Goal: Transaction & Acquisition: Book appointment/travel/reservation

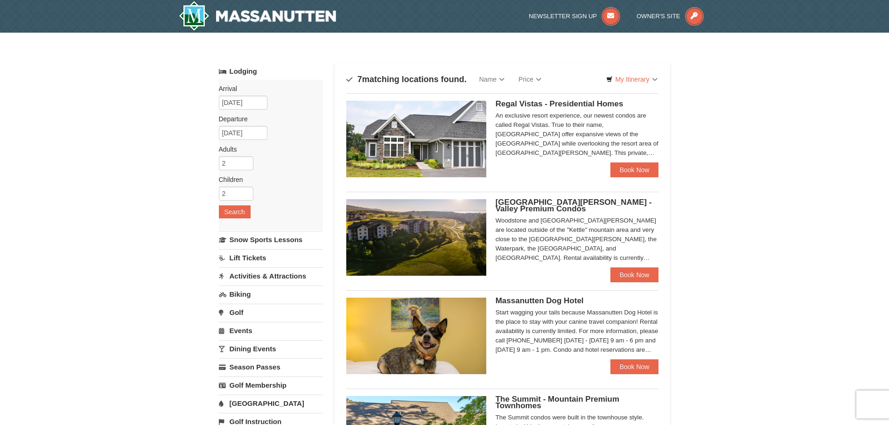
click at [249, 404] on link "[GEOGRAPHIC_DATA]" at bounding box center [271, 403] width 104 height 17
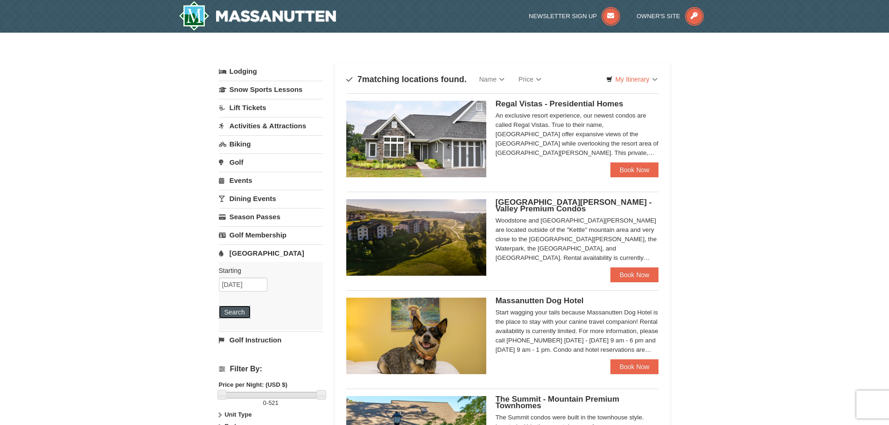
click at [244, 309] on button "Search" at bounding box center [235, 312] width 32 height 13
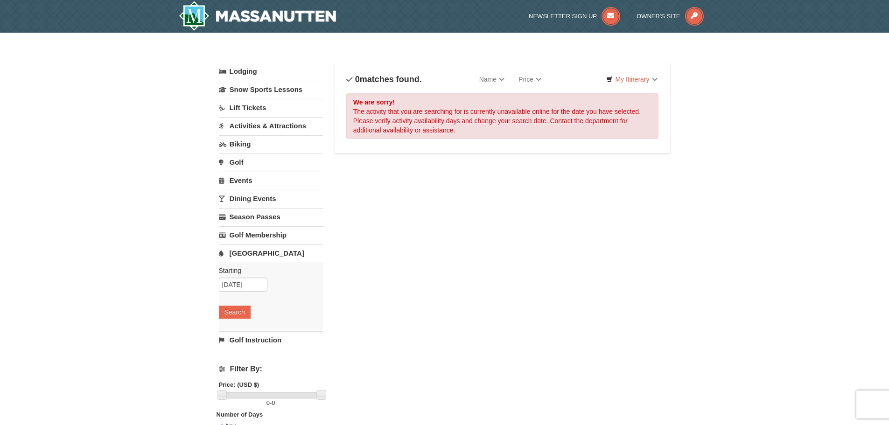
click at [239, 176] on link "Events" at bounding box center [271, 180] width 104 height 17
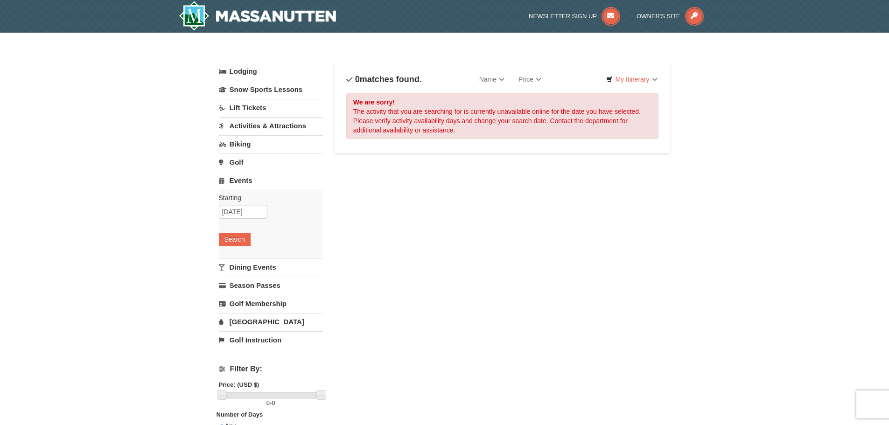
click at [259, 131] on link "Activities & Attractions" at bounding box center [271, 125] width 104 height 17
click at [238, 187] on button "Search" at bounding box center [235, 184] width 32 height 13
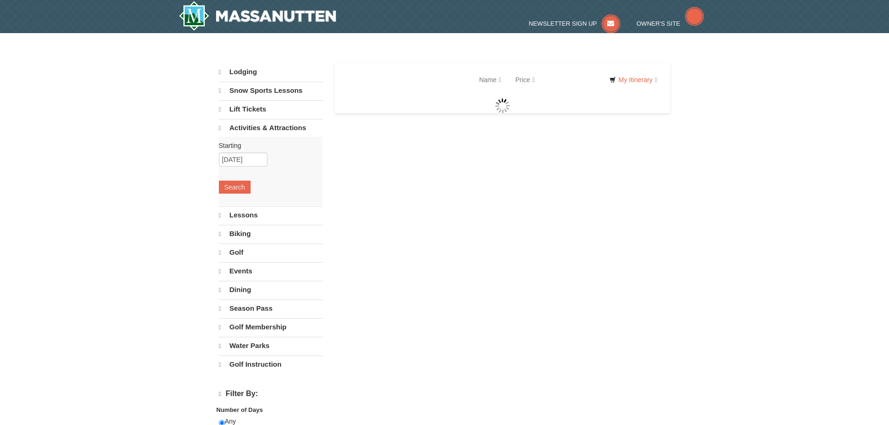
select select "9"
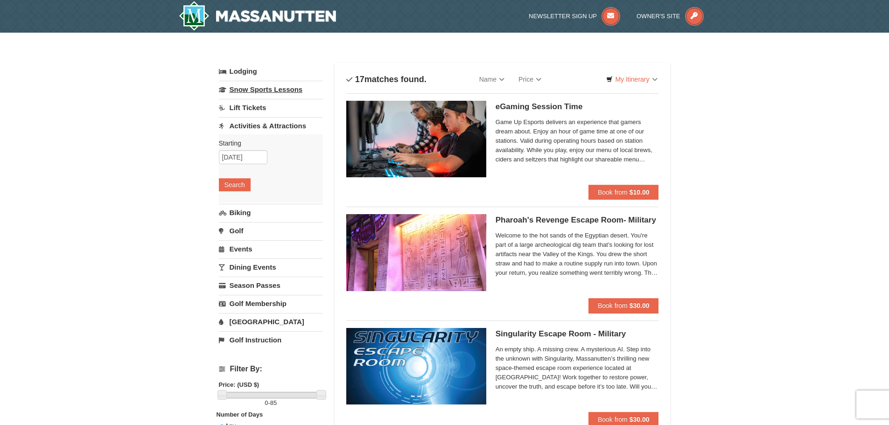
click at [254, 96] on link "Snow Sports Lessons" at bounding box center [271, 89] width 104 height 17
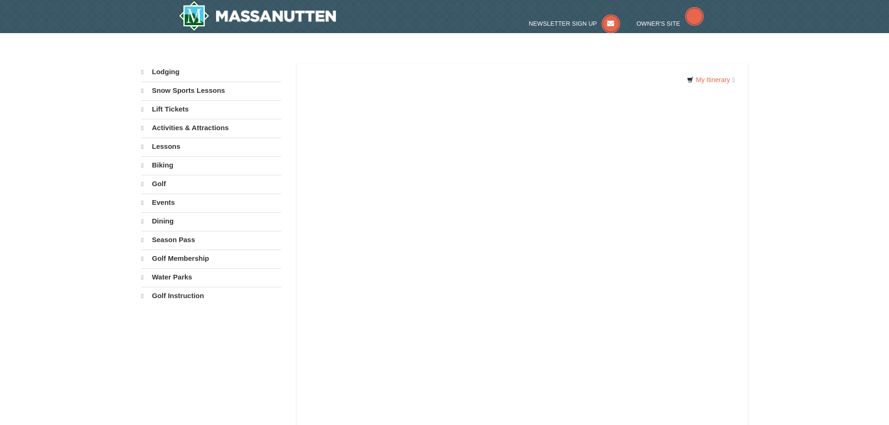
select select "9"
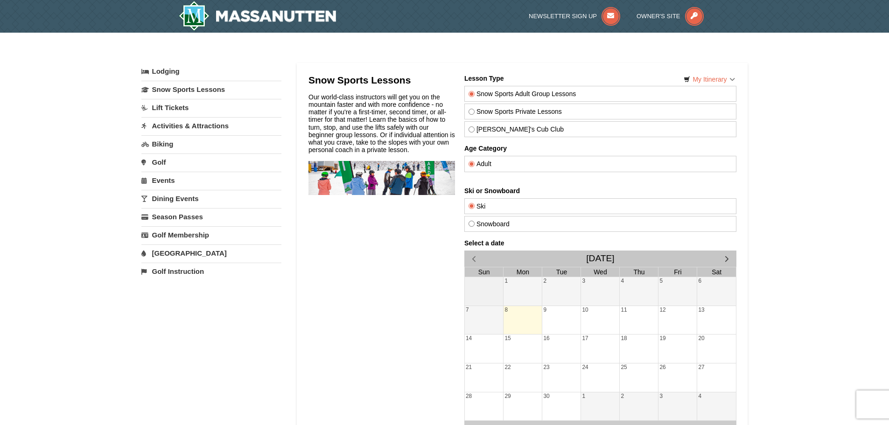
click at [173, 254] on link "[GEOGRAPHIC_DATA]" at bounding box center [211, 253] width 140 height 17
click at [159, 69] on link "Lodging" at bounding box center [211, 71] width 140 height 17
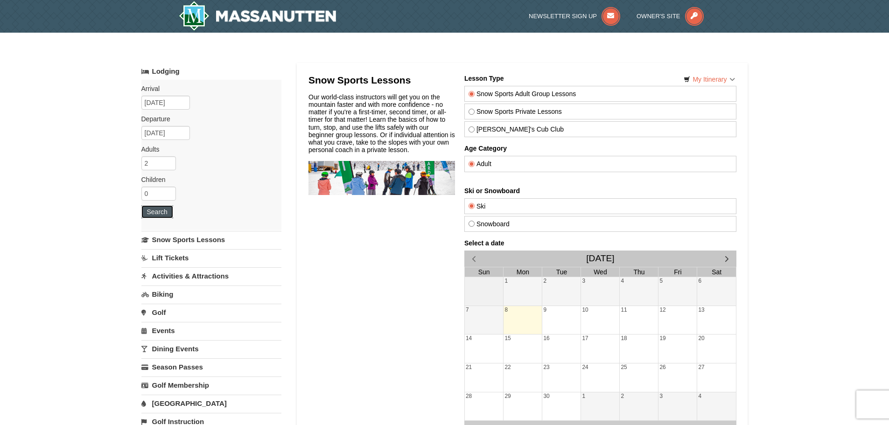
click at [152, 209] on button "Search" at bounding box center [157, 211] width 32 height 13
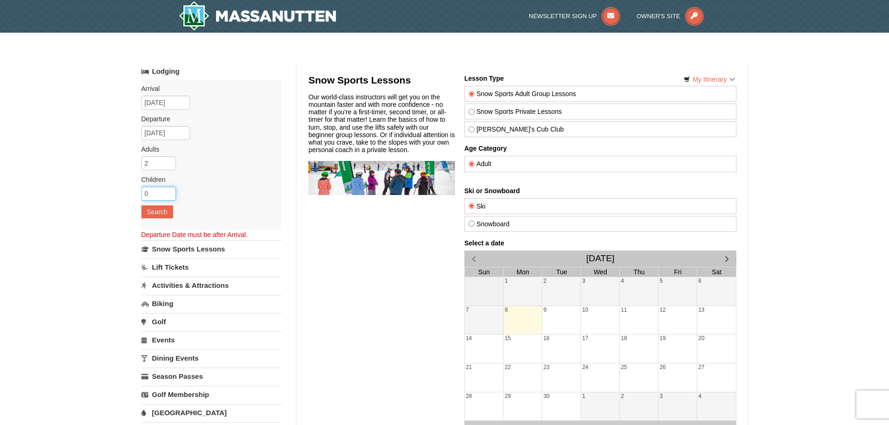
click at [153, 195] on input "0" at bounding box center [158, 194] width 35 height 14
click at [169, 138] on input "09/08/2025" at bounding box center [165, 133] width 49 height 14
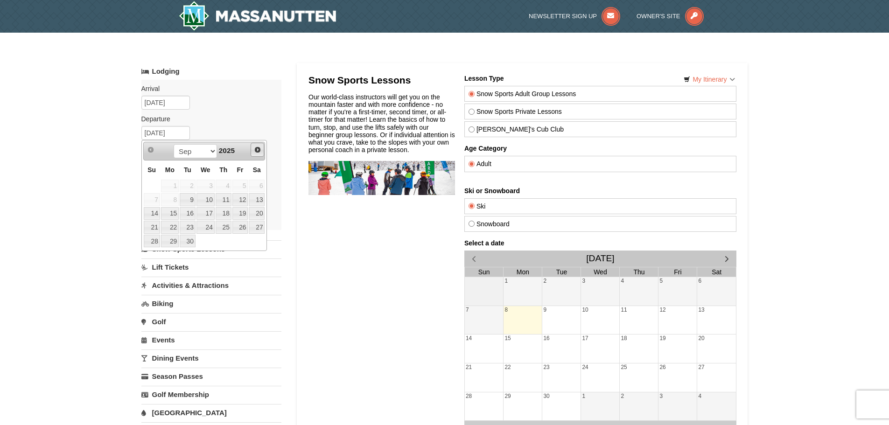
click at [254, 152] on span "Next" at bounding box center [257, 149] width 7 height 7
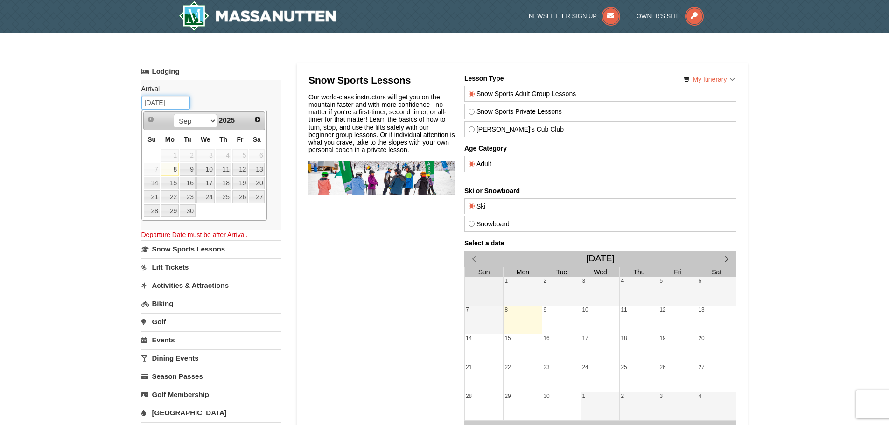
click at [176, 102] on input "09/08/2025" at bounding box center [165, 103] width 49 height 14
click at [260, 120] on span "Next" at bounding box center [257, 119] width 7 height 7
click at [258, 172] on link "11" at bounding box center [257, 169] width 16 height 13
type input "10/11/2025"
type input "[DATE]"
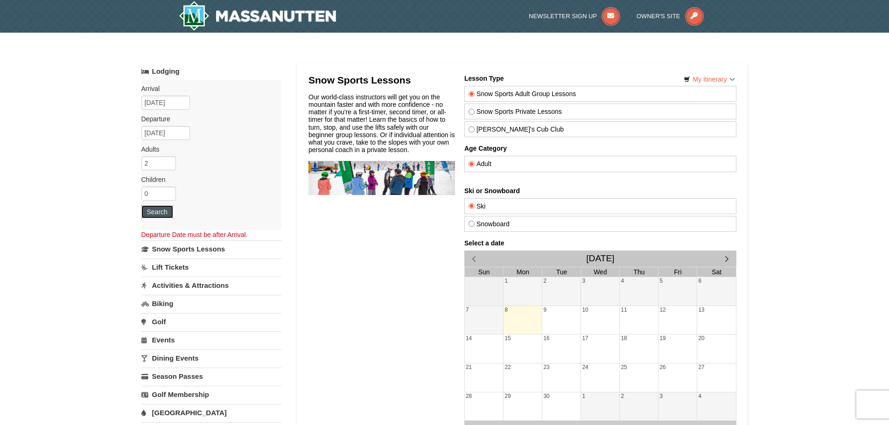
click at [144, 210] on button "Search" at bounding box center [157, 211] width 32 height 13
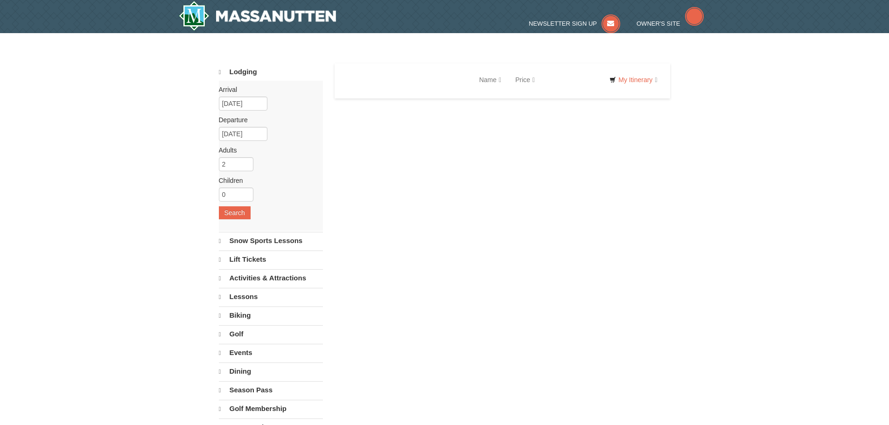
select select "9"
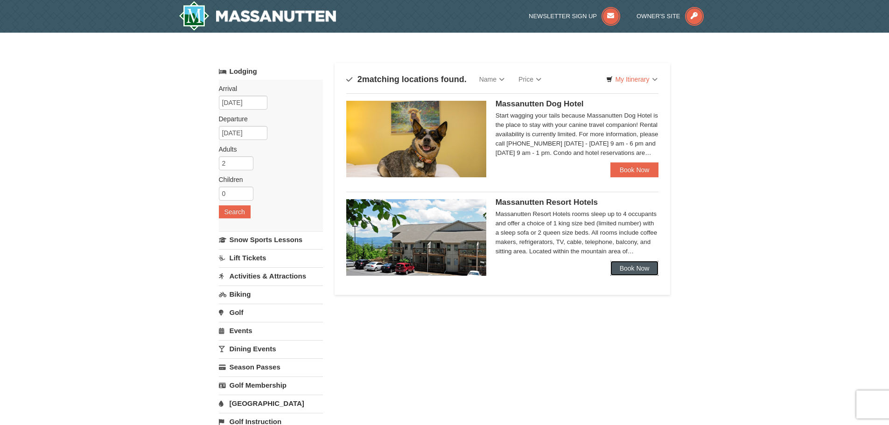
click at [627, 266] on link "Book Now" at bounding box center [635, 268] width 49 height 15
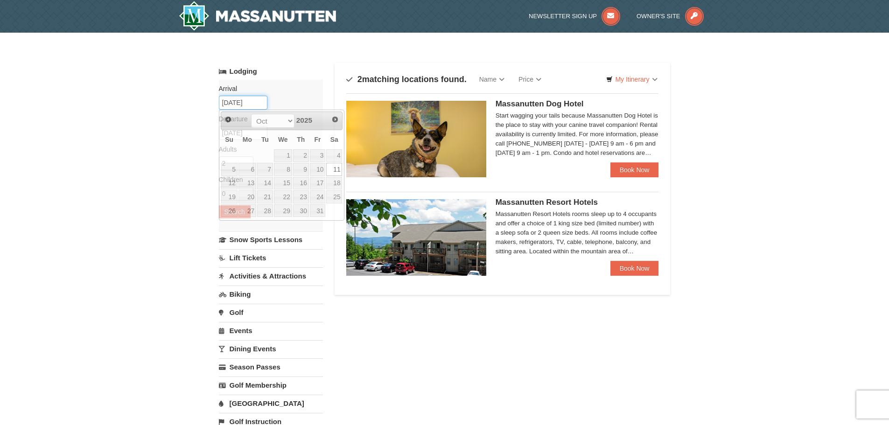
click at [252, 98] on input "[DATE]" at bounding box center [243, 103] width 49 height 14
click at [318, 168] on link "10" at bounding box center [318, 169] width 16 height 13
type input "10/10/2025"
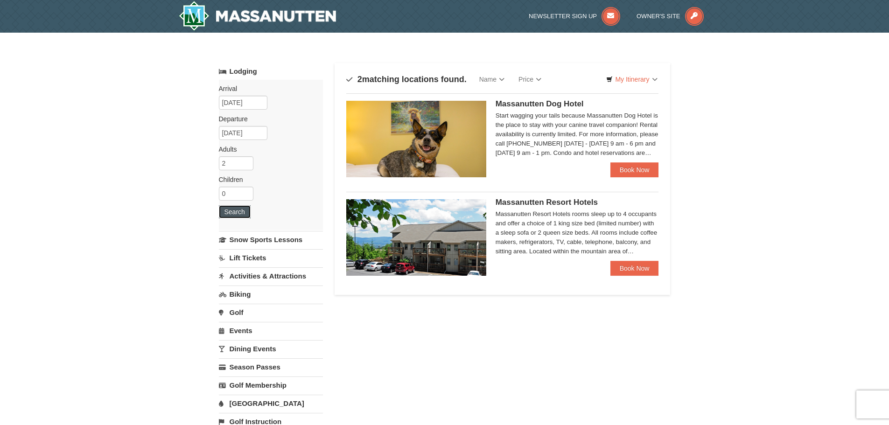
click at [225, 209] on button "Search" at bounding box center [235, 211] width 32 height 13
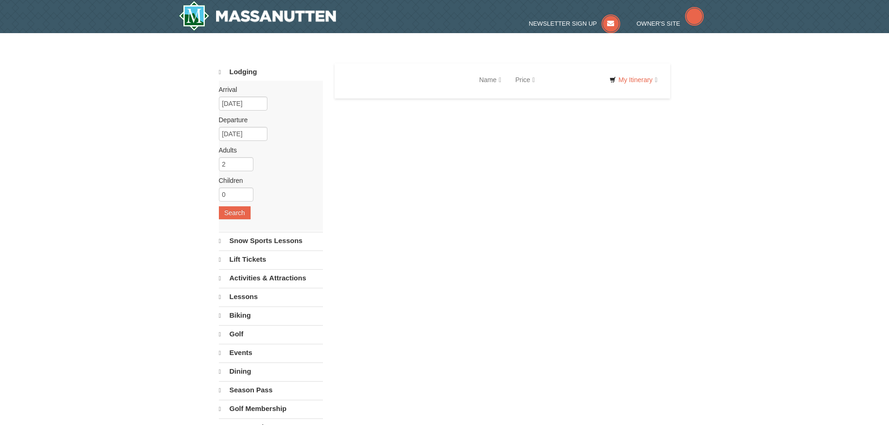
select select "9"
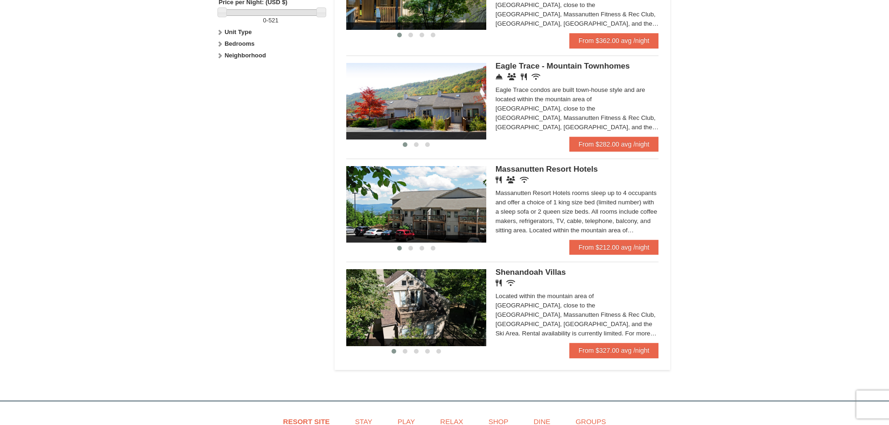
scroll to position [488, 0]
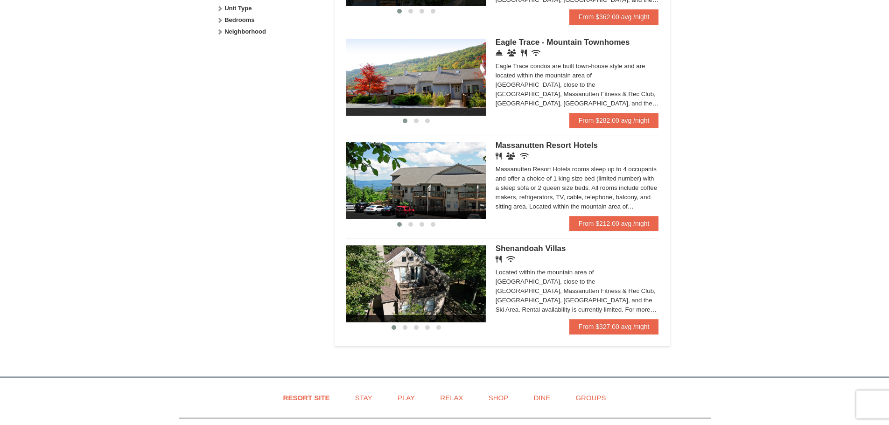
click at [889, 347] on html "Browser Not Supported We notice you are using a browser which will not provide …" at bounding box center [444, 56] width 889 height 1089
click at [590, 225] on link "From $212.00 avg /night" at bounding box center [614, 223] width 90 height 15
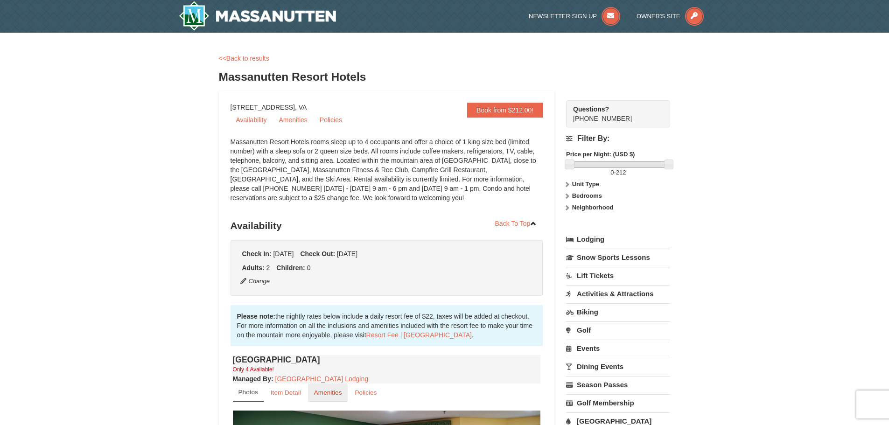
click at [337, 392] on small "Amenities" at bounding box center [328, 392] width 28 height 7
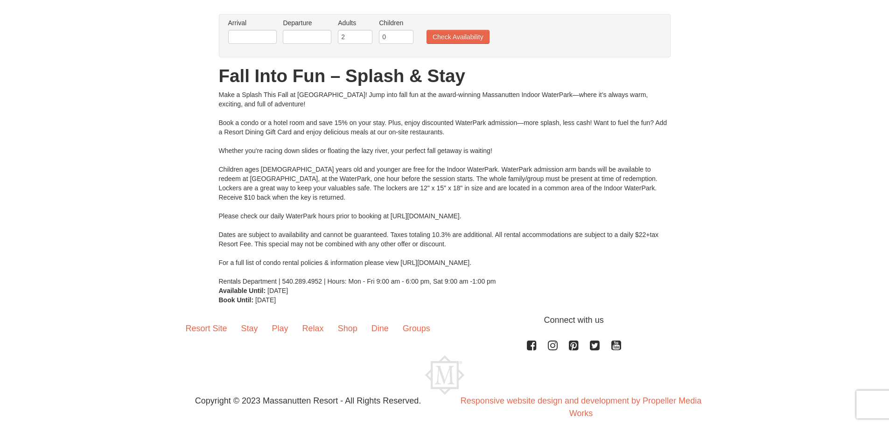
scroll to position [75, 0]
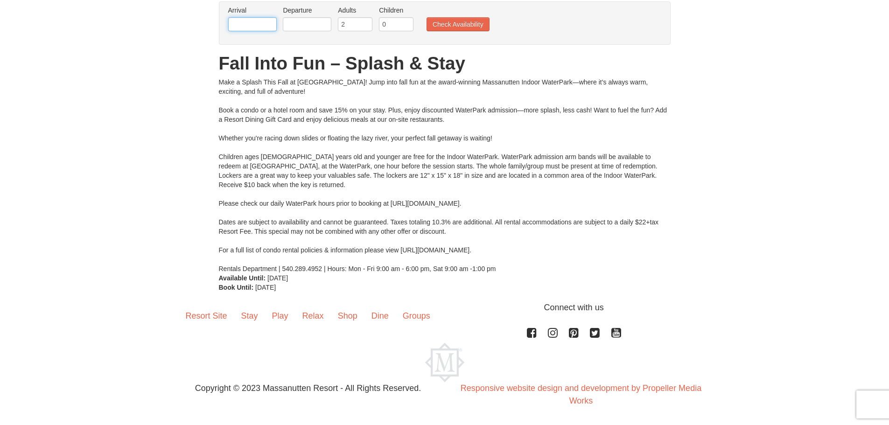
click at [243, 23] on input "text" at bounding box center [252, 24] width 49 height 14
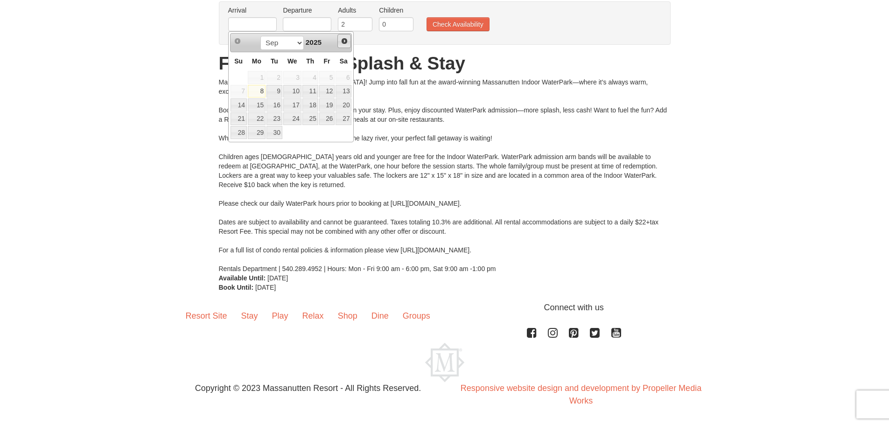
click at [341, 42] on span "Next" at bounding box center [344, 40] width 7 height 7
click at [327, 98] on link "10" at bounding box center [327, 91] width 16 height 13
type input "[DATE]"
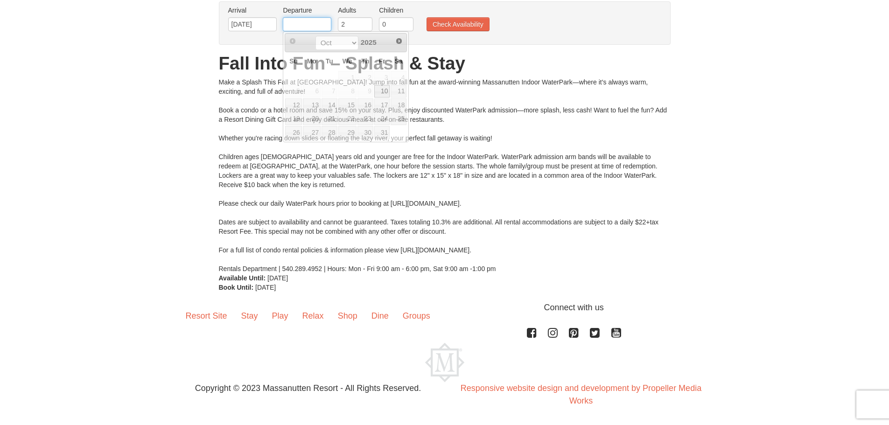
click at [310, 21] on input "text" at bounding box center [307, 24] width 49 height 14
click at [403, 93] on link "11" at bounding box center [399, 91] width 16 height 13
type input "[DATE]"
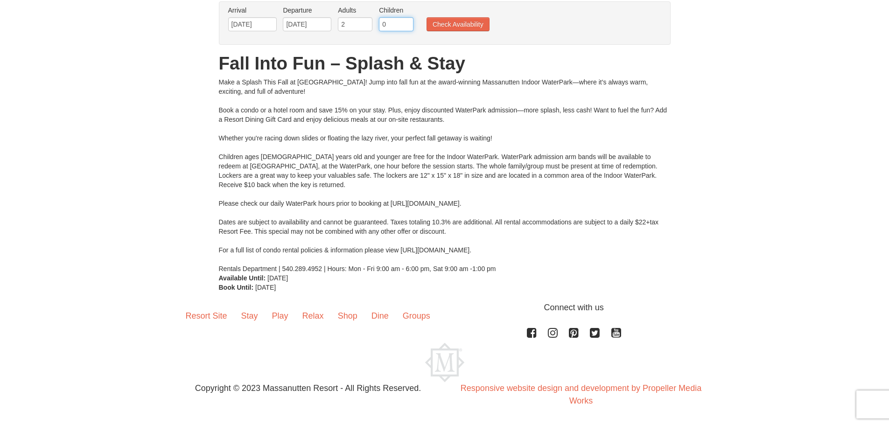
click at [391, 29] on input "0" at bounding box center [396, 24] width 35 height 14
type input "2"
click at [455, 26] on button "Check Availability" at bounding box center [458, 24] width 63 height 14
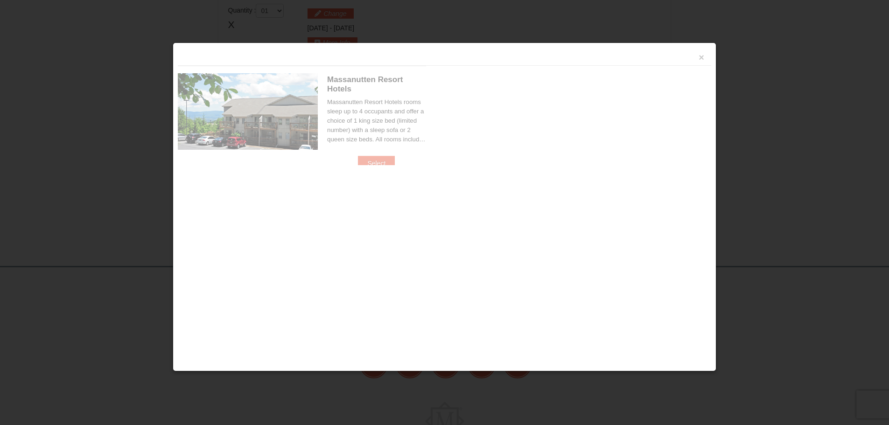
scroll to position [398, 0]
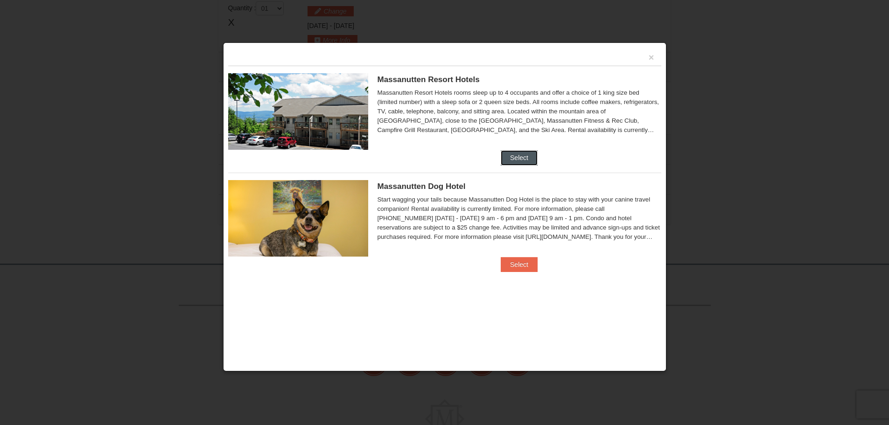
click at [514, 156] on button "Select" at bounding box center [519, 157] width 37 height 15
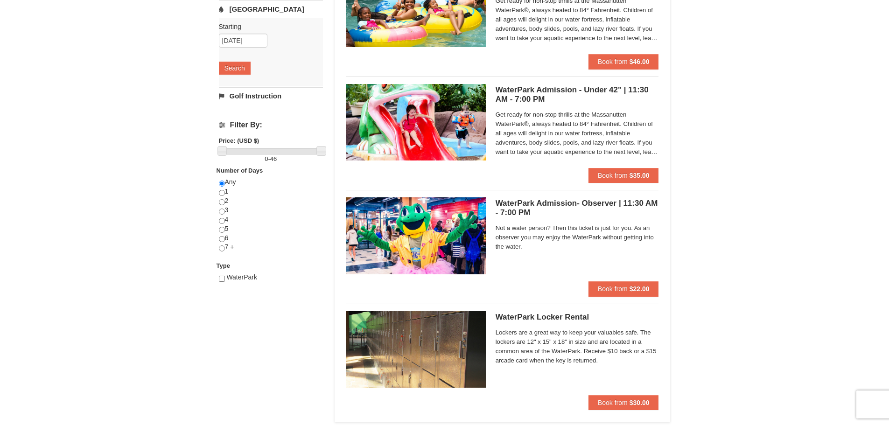
scroll to position [229, 0]
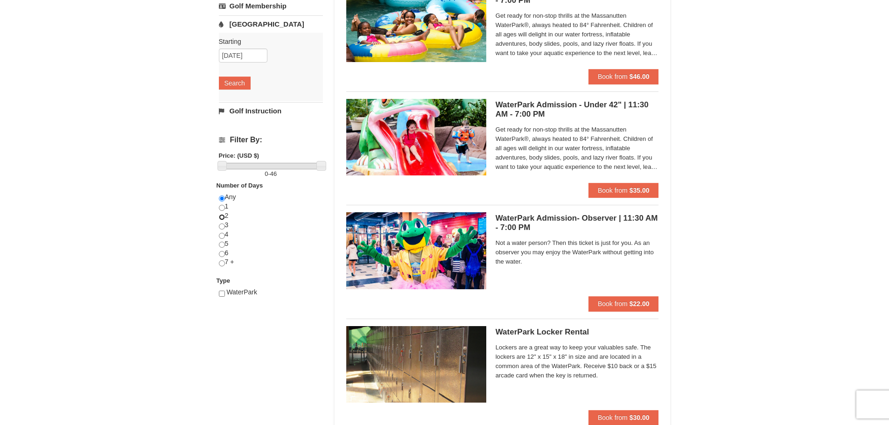
click at [222, 218] on input "radio" at bounding box center [222, 217] width 6 height 6
radio input "true"
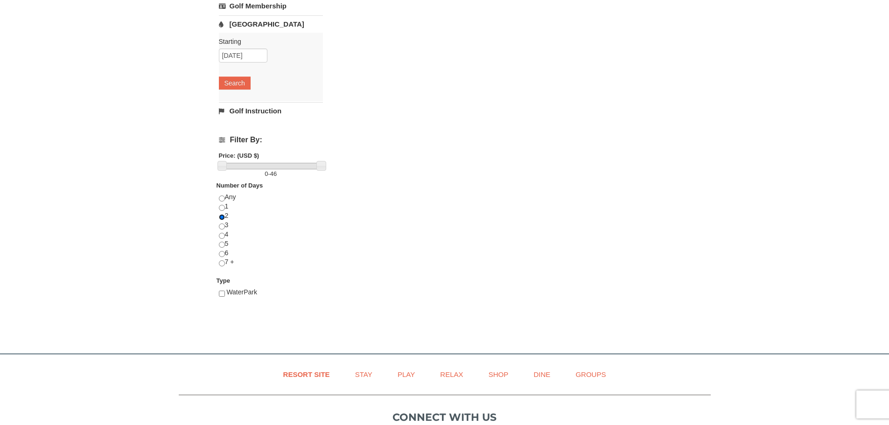
click at [222, 218] on input "radio" at bounding box center [222, 217] width 6 height 6
click at [219, 205] on input "radio" at bounding box center [222, 208] width 6 height 6
radio input "true"
click at [224, 295] on input "checkbox" at bounding box center [222, 294] width 6 height 6
checkbox input "true"
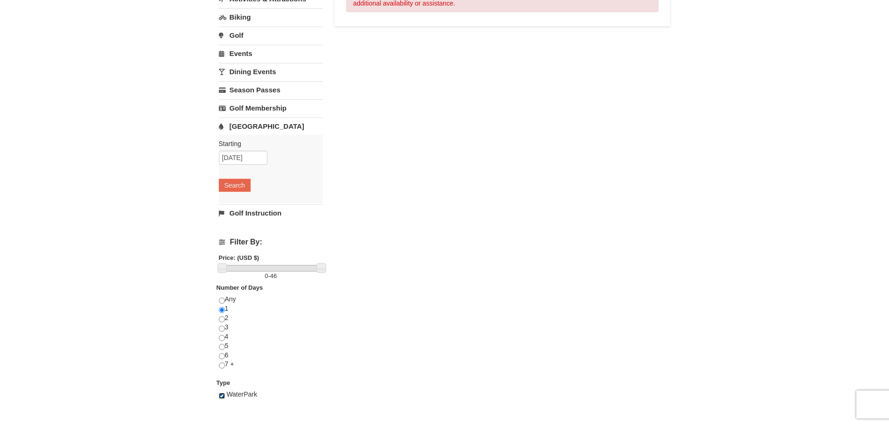
scroll to position [25, 0]
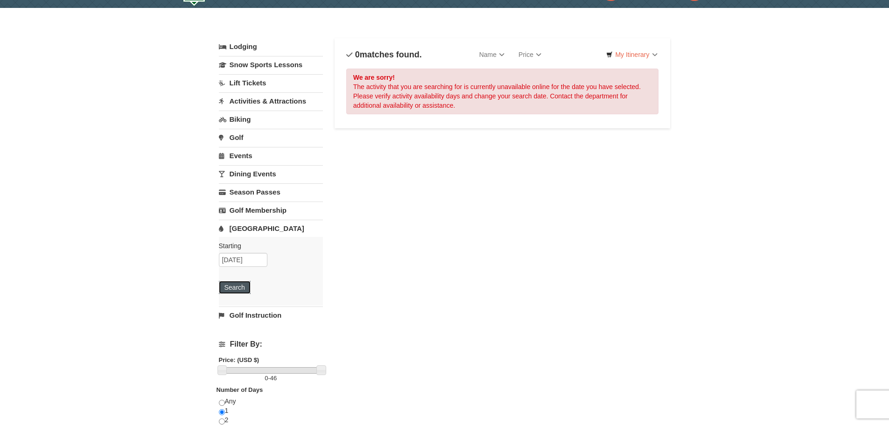
click at [239, 284] on button "Search" at bounding box center [235, 287] width 32 height 13
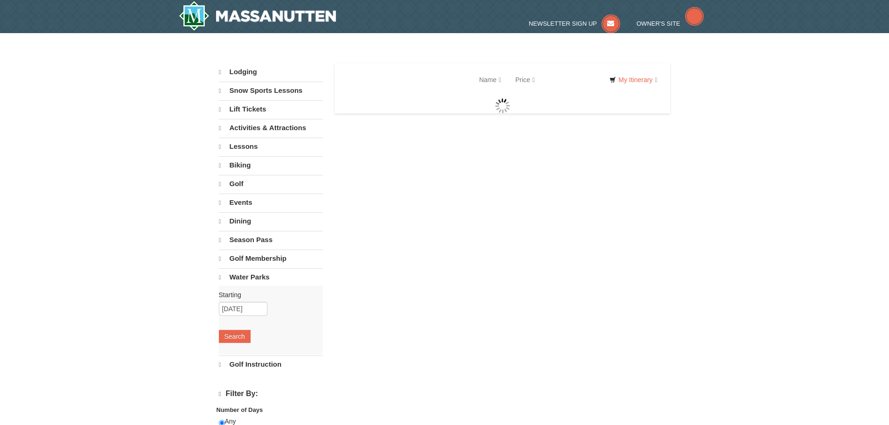
select select "9"
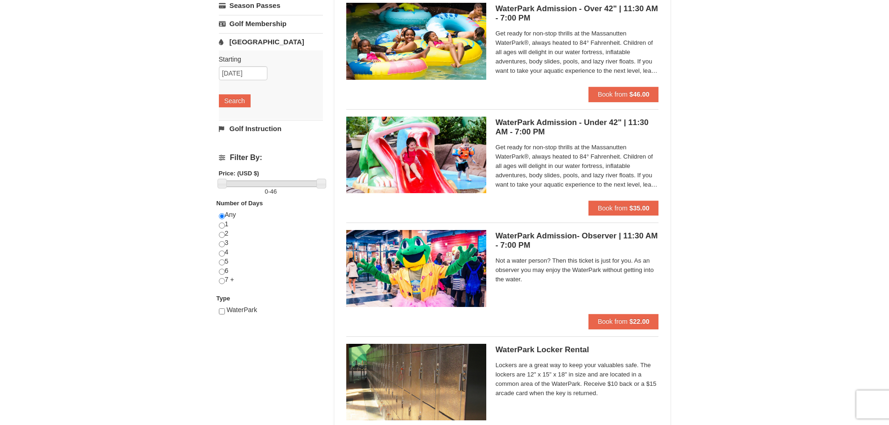
scroll to position [215, 0]
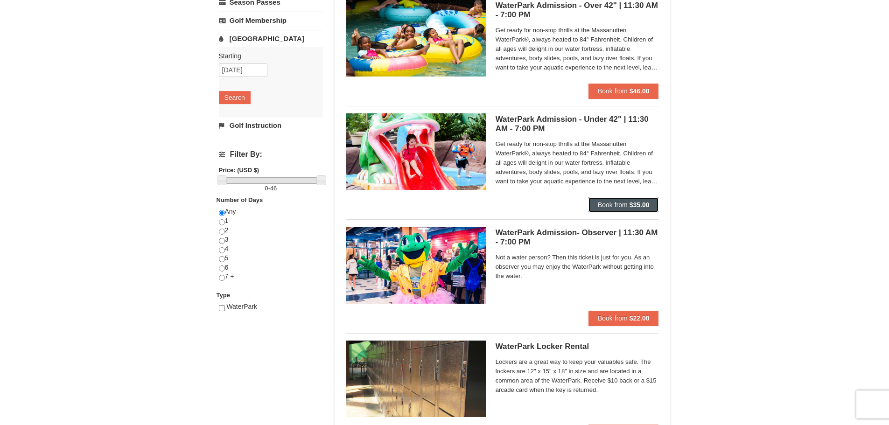
click at [628, 203] on button "Book from $35.00" at bounding box center [624, 204] width 70 height 15
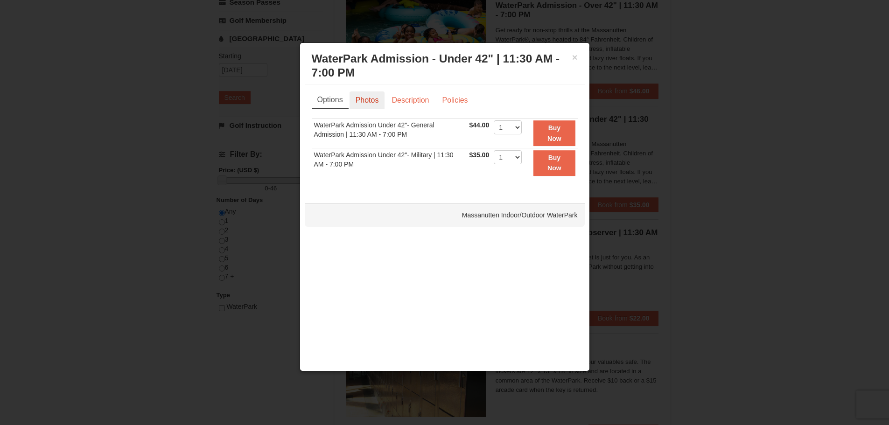
click at [378, 98] on link "Photos" at bounding box center [367, 100] width 35 height 18
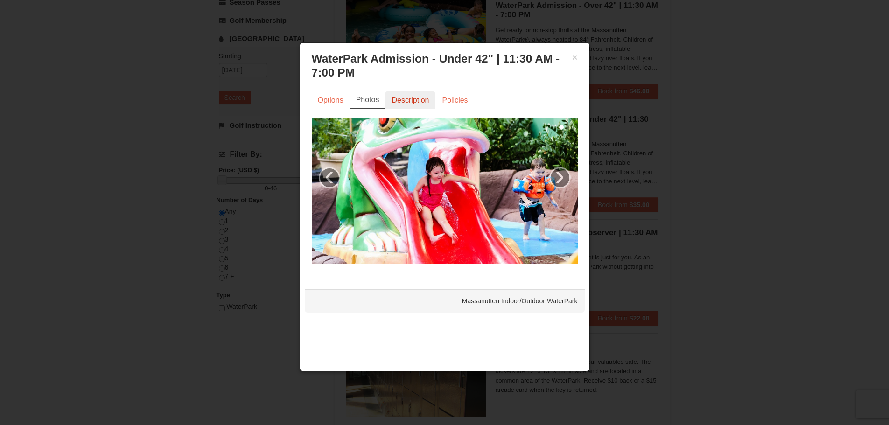
click at [404, 100] on link "Description" at bounding box center [410, 100] width 49 height 18
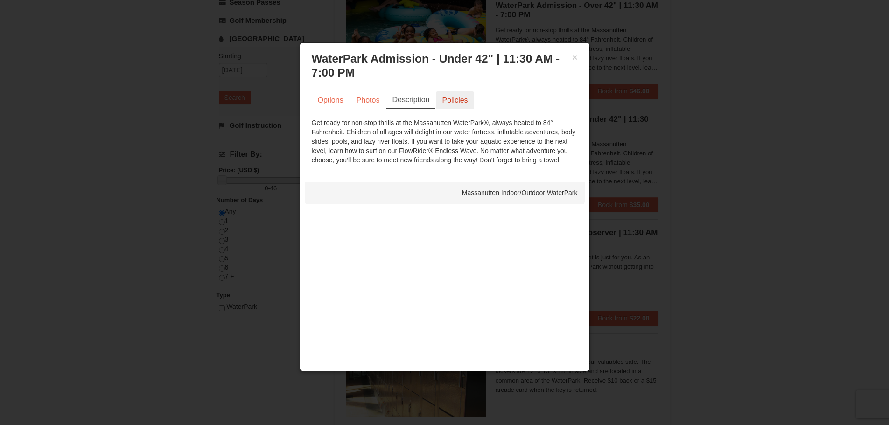
click at [444, 103] on link "Policies" at bounding box center [455, 100] width 38 height 18
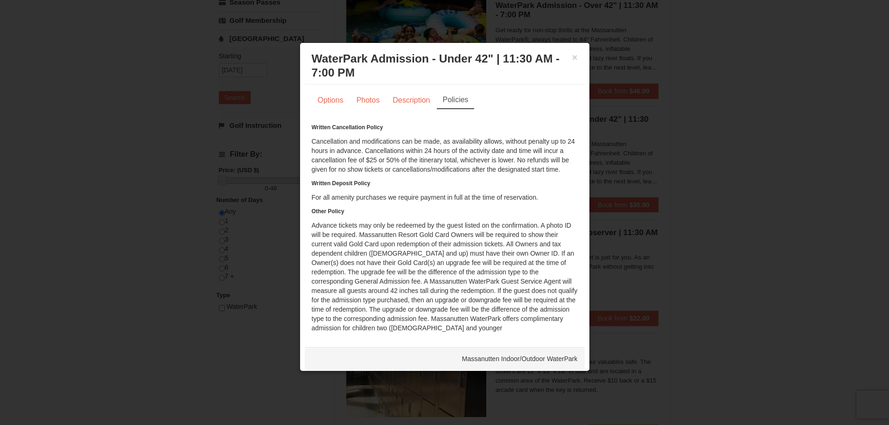
click at [646, 88] on div at bounding box center [444, 212] width 889 height 425
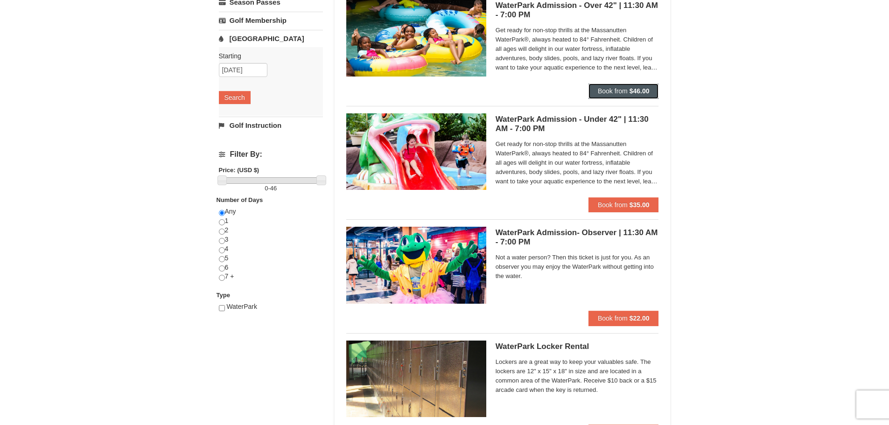
click at [613, 95] on span "Book from" at bounding box center [613, 90] width 30 height 7
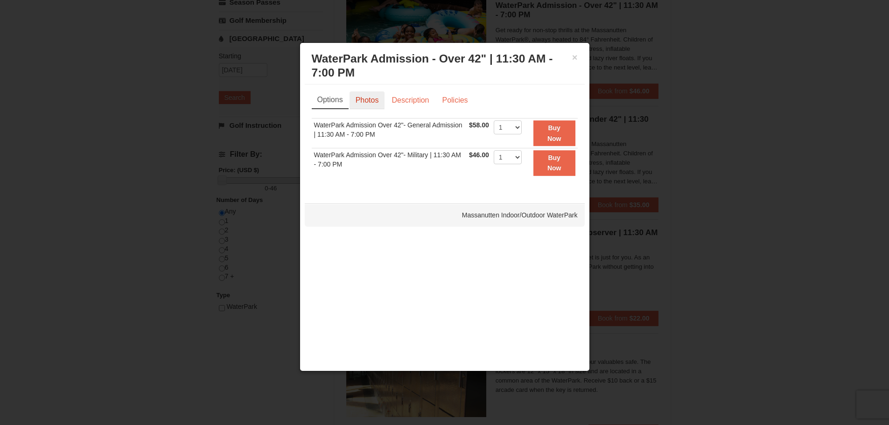
click at [364, 96] on link "Photos" at bounding box center [367, 100] width 35 height 18
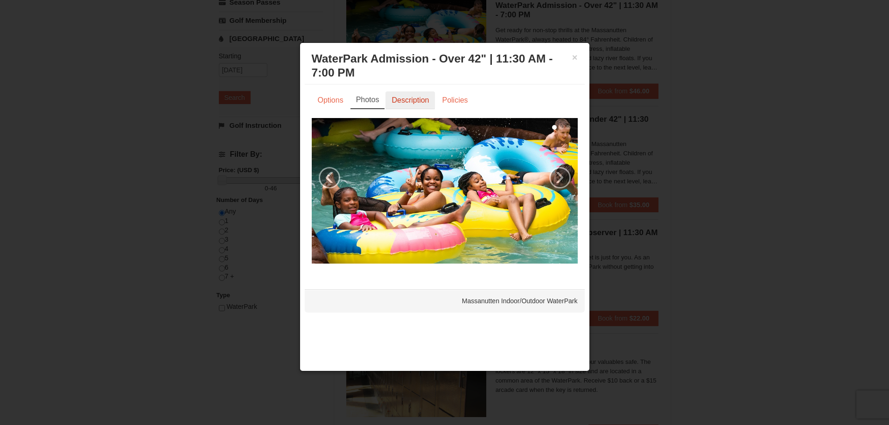
click at [409, 105] on link "Description" at bounding box center [410, 100] width 49 height 18
